Goal: Information Seeking & Learning: Check status

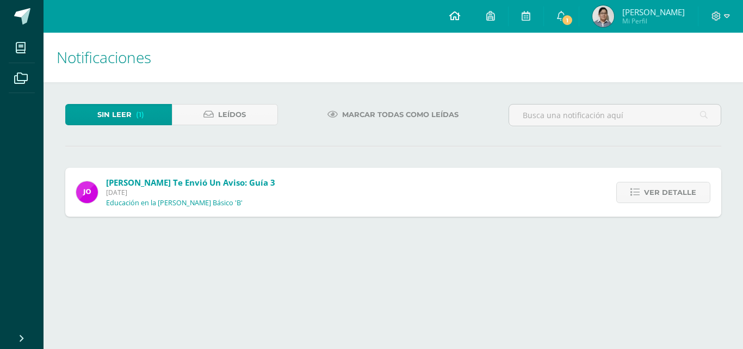
click at [468, 24] on link at bounding box center [454, 16] width 37 height 33
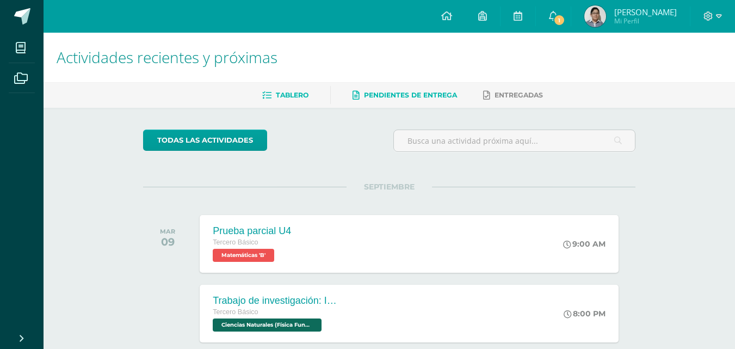
click at [437, 91] on span "Pendientes de entrega" at bounding box center [410, 95] width 93 height 8
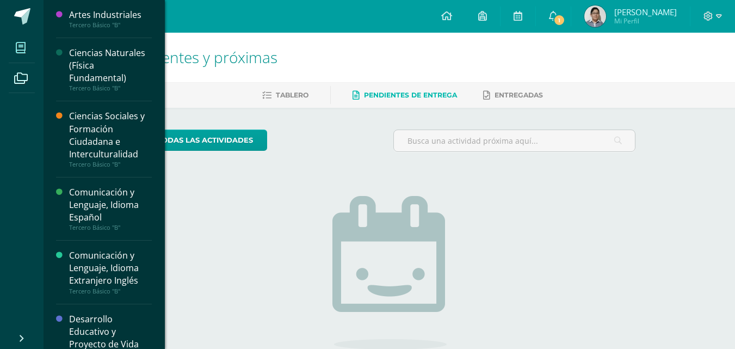
click at [14, 50] on span at bounding box center [21, 47] width 24 height 24
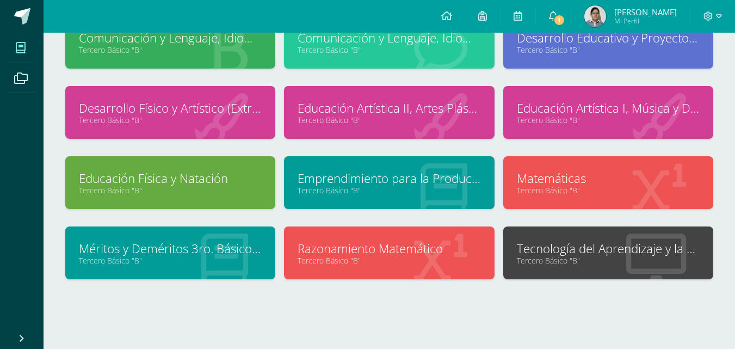
scroll to position [163, 0]
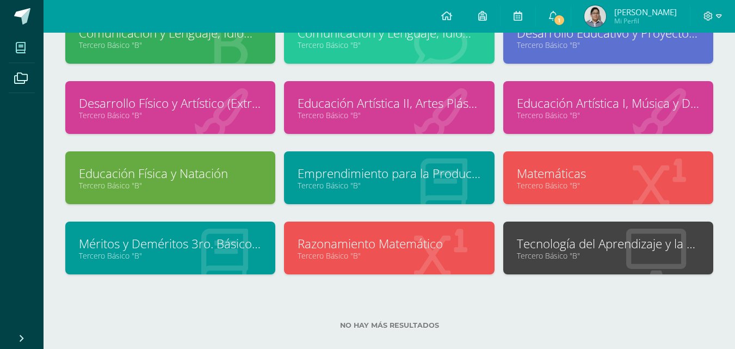
click at [588, 180] on link "Matemáticas" at bounding box center [608, 173] width 183 height 17
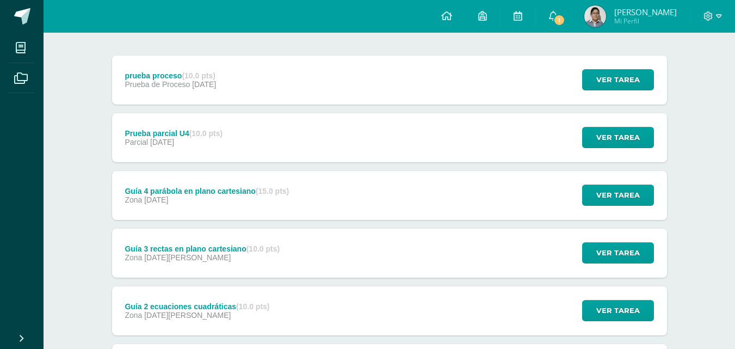
scroll to position [109, 0]
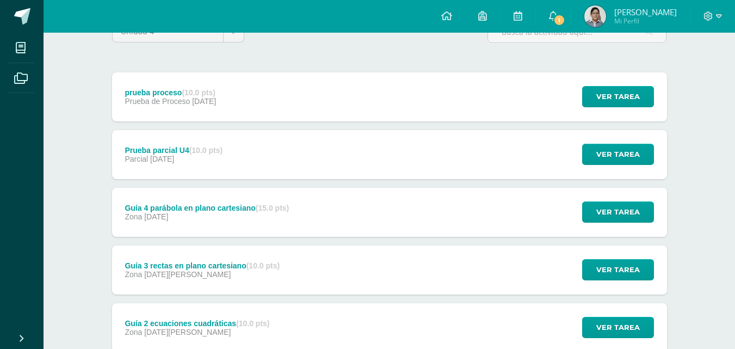
click at [580, 214] on div "Ver tarea" at bounding box center [616, 212] width 101 height 49
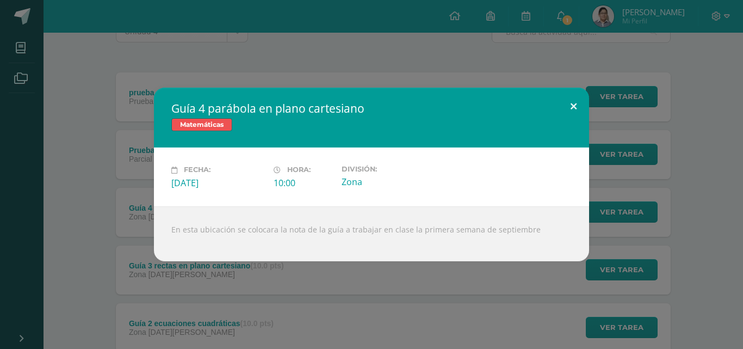
click at [565, 104] on button at bounding box center [573, 106] width 31 height 37
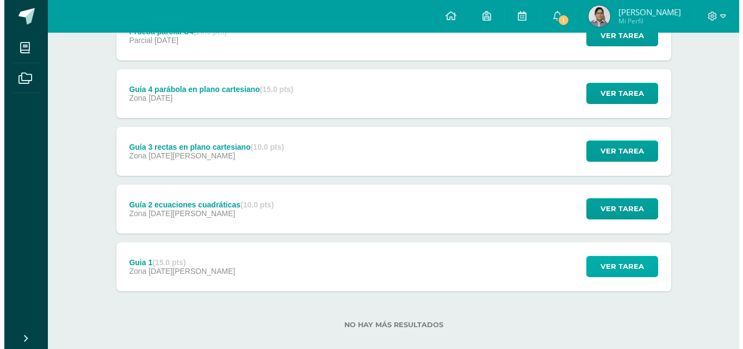
scroll to position [242, 0]
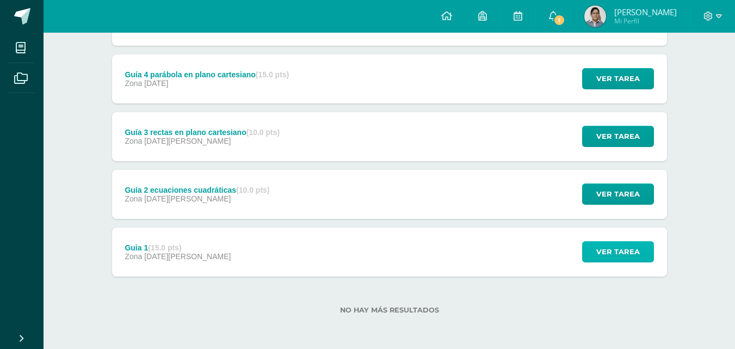
click at [623, 243] on span "Ver tarea" at bounding box center [618, 252] width 44 height 20
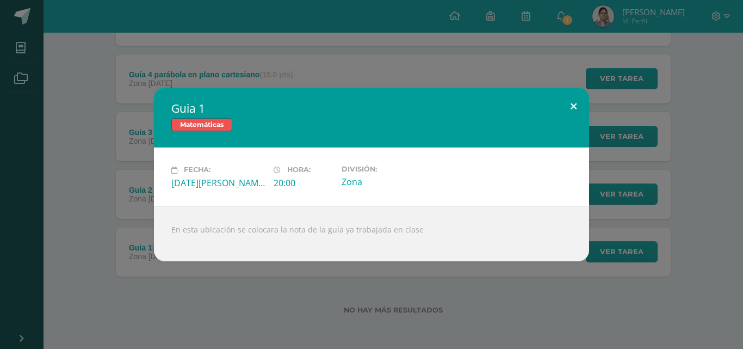
click at [577, 100] on button at bounding box center [573, 106] width 31 height 37
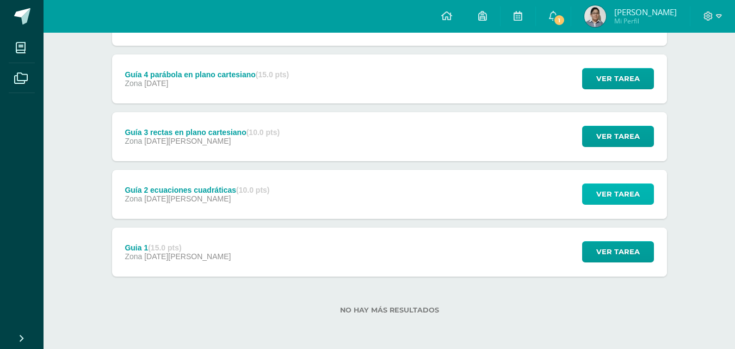
click at [604, 192] on span "Ver tarea" at bounding box center [618, 194] width 44 height 20
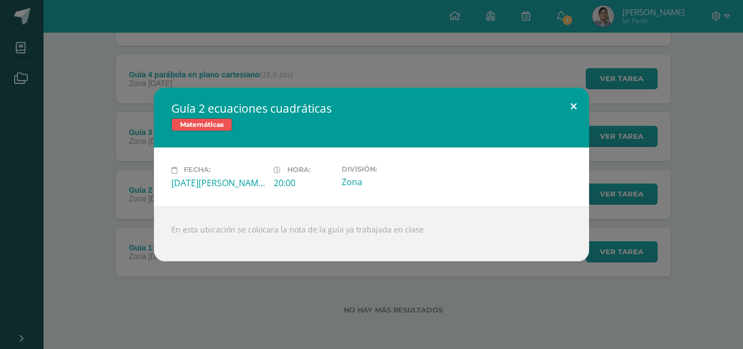
click at [583, 91] on button at bounding box center [573, 106] width 31 height 37
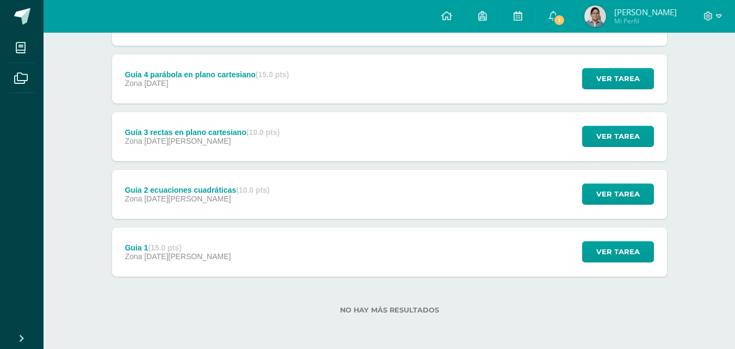
click at [615, 150] on div "Ver tarea" at bounding box center [616, 136] width 101 height 49
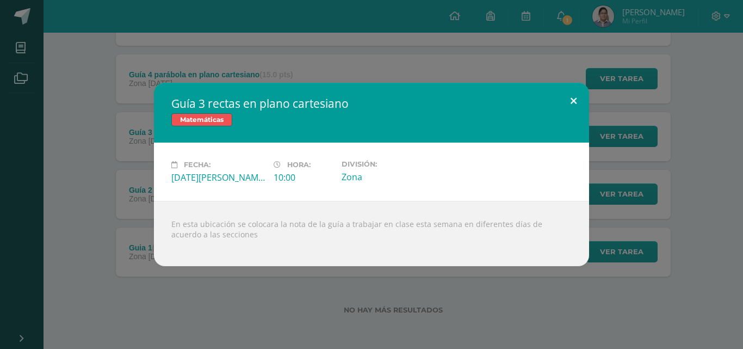
click at [575, 86] on button at bounding box center [573, 101] width 31 height 37
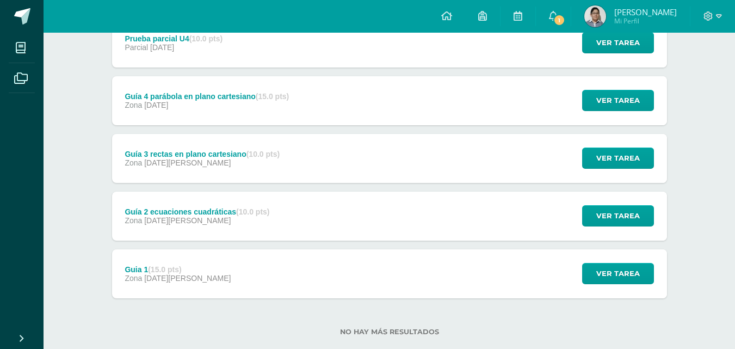
scroll to position [188, 0]
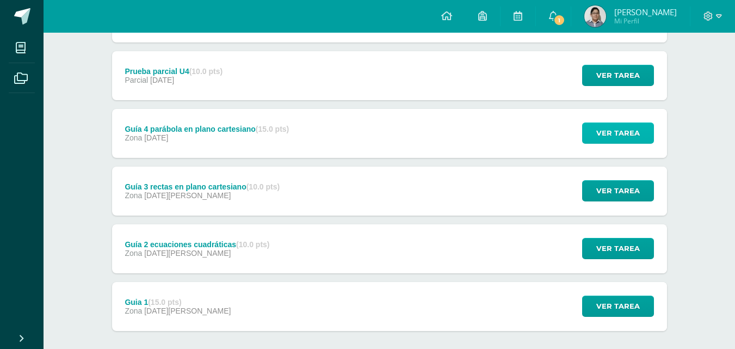
click at [610, 132] on span "Ver tarea" at bounding box center [618, 133] width 44 height 20
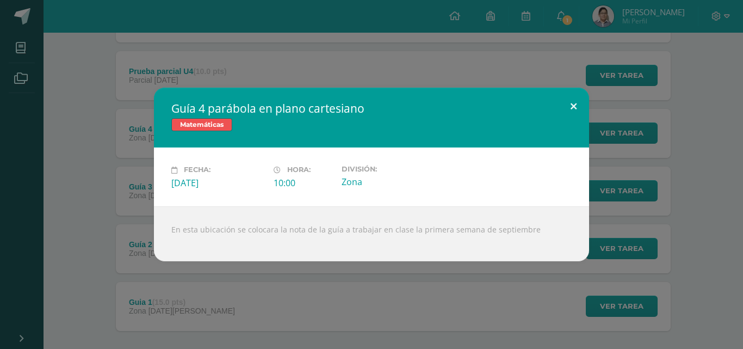
click at [577, 104] on button at bounding box center [573, 106] width 31 height 37
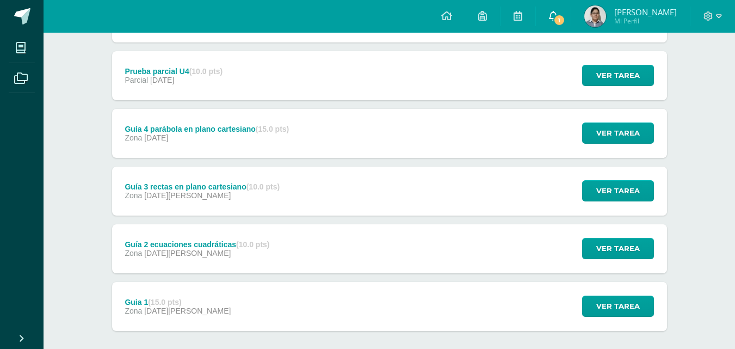
click at [571, 12] on link "1" at bounding box center [553, 16] width 35 height 33
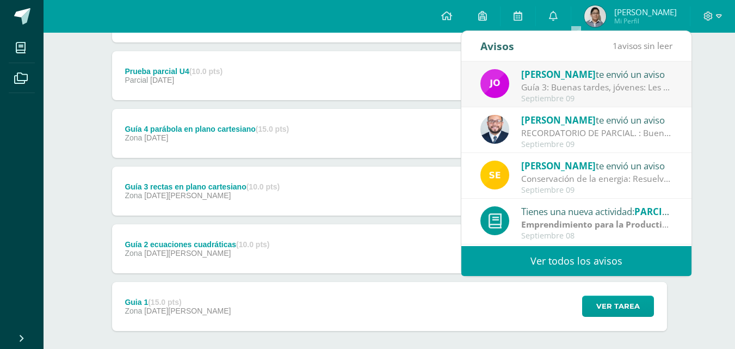
click at [544, 266] on link "Ver todos los avisos" at bounding box center [576, 261] width 230 height 30
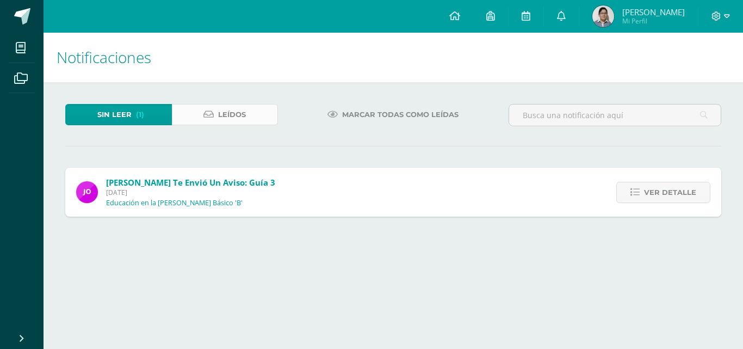
click at [249, 105] on link "Leídos" at bounding box center [225, 114] width 107 height 21
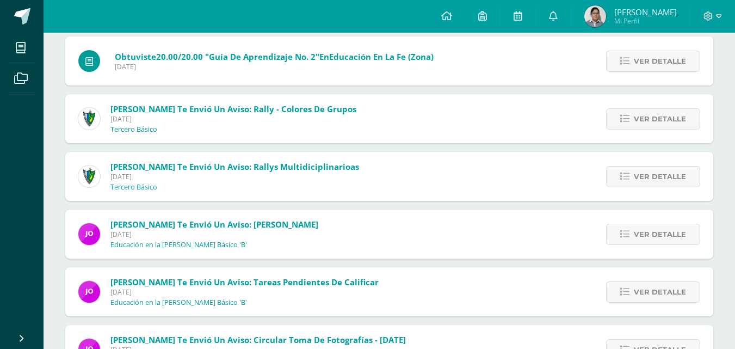
scroll to position [1886, 0]
